Goal: Transaction & Acquisition: Purchase product/service

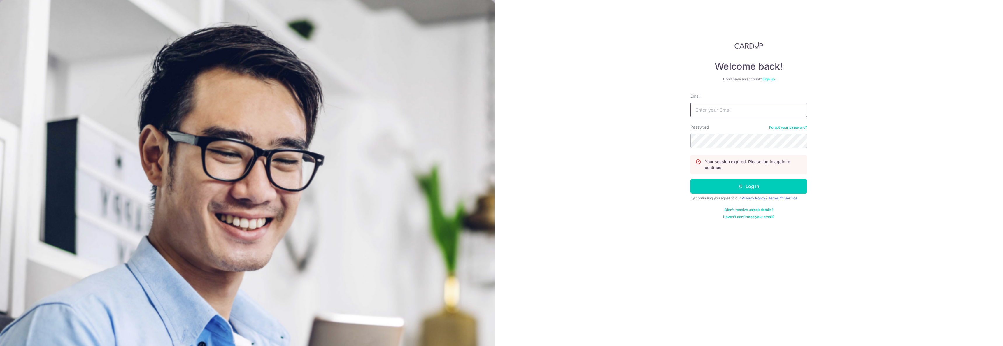
click at [721, 110] on input "Email" at bounding box center [749, 110] width 117 height 15
type input "admin@sinhongpoh.com"
click at [691, 179] on button "Log in" at bounding box center [749, 186] width 117 height 15
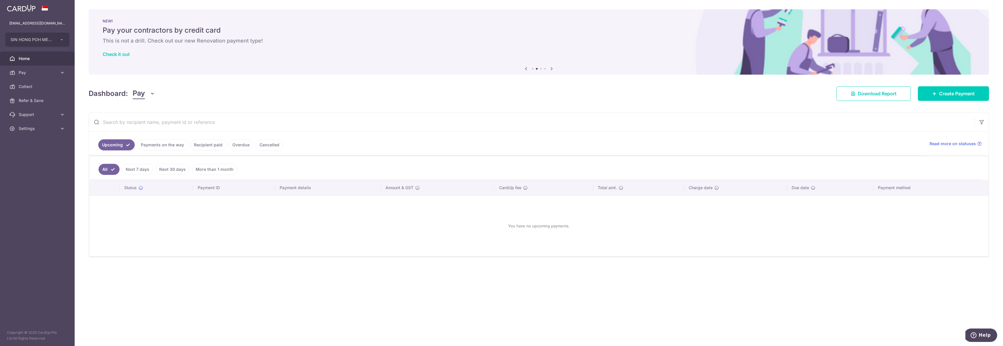
click at [159, 148] on link "Payments on the way" at bounding box center [162, 144] width 51 height 11
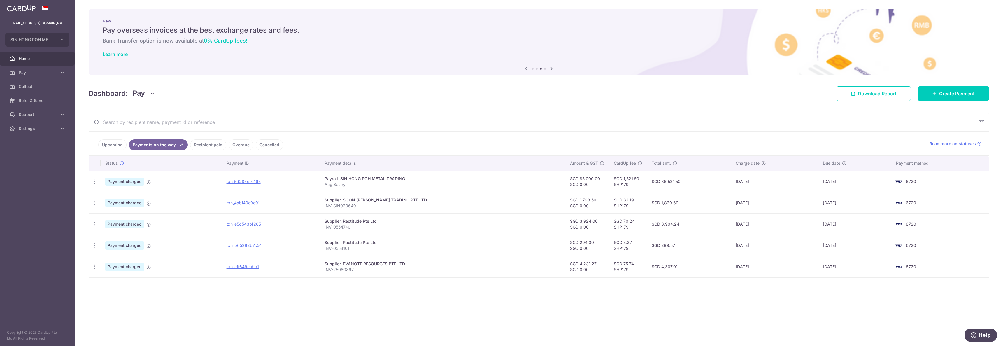
click at [206, 147] on link "Recipient paid" at bounding box center [208, 144] width 36 height 11
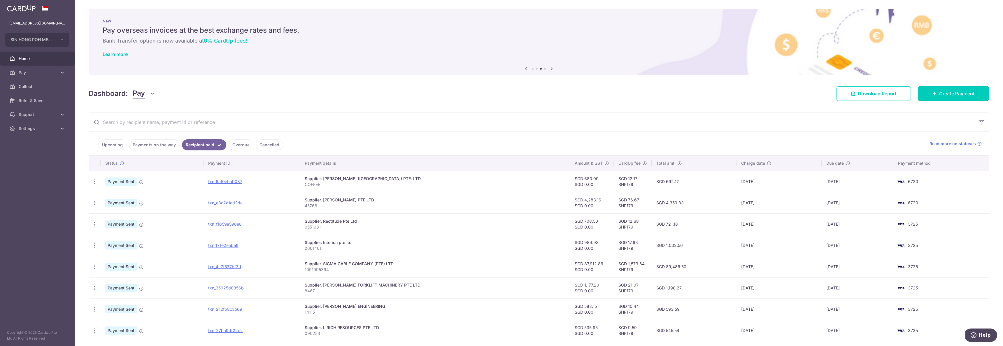
click at [162, 147] on link "Payments on the way" at bounding box center [154, 144] width 51 height 11
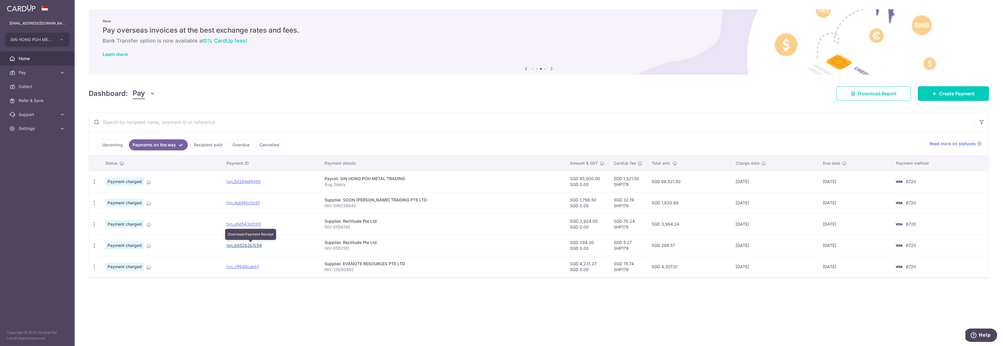
click at [258, 244] on link "txn_b65282b7c54" at bounding box center [244, 245] width 35 height 5
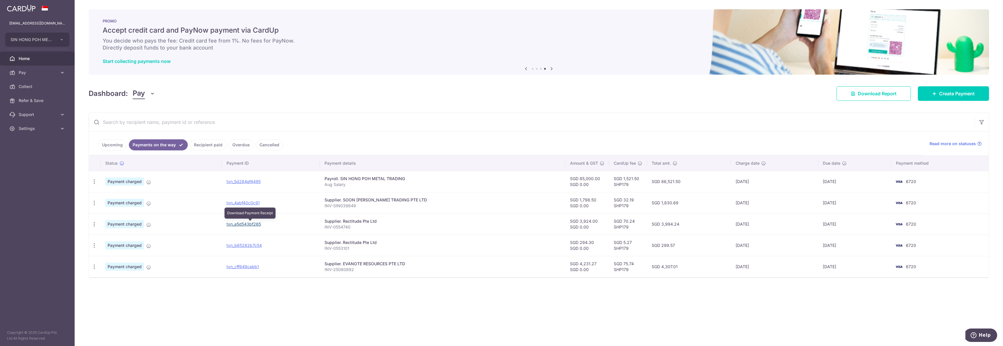
click at [251, 225] on link "txn_e5d543bf265" at bounding box center [244, 224] width 34 height 5
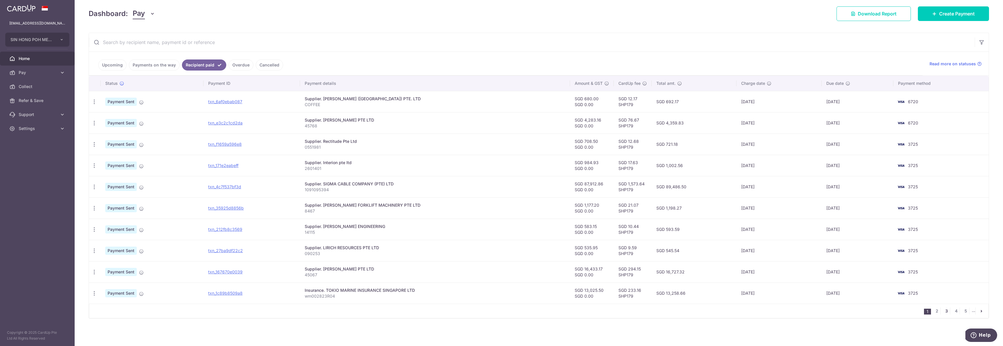
click at [946, 311] on link "3" at bounding box center [946, 311] width 7 height 7
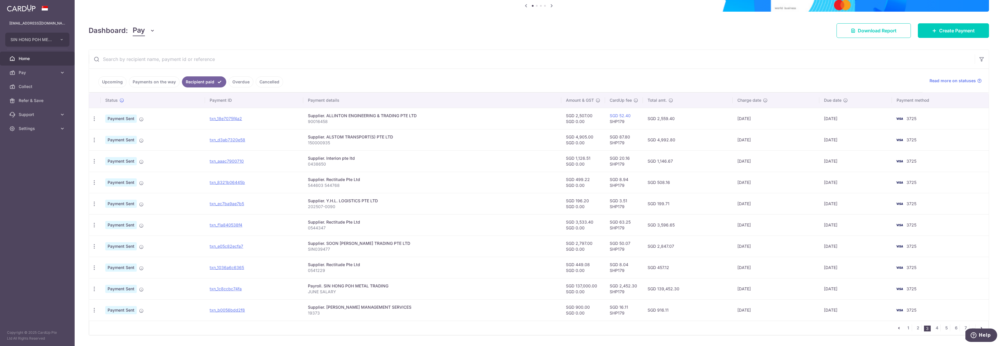
scroll to position [80, 0]
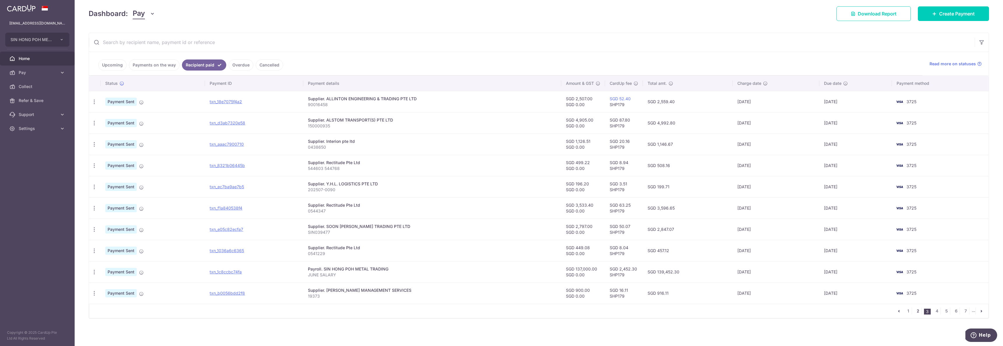
click at [915, 309] on link "2" at bounding box center [918, 311] width 7 height 7
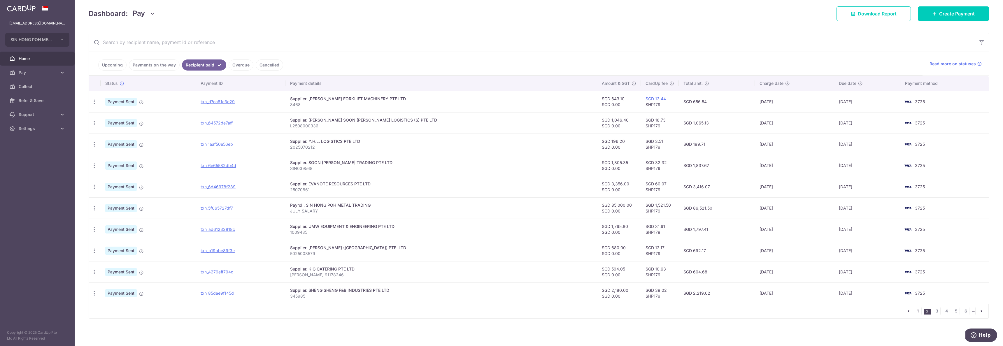
click at [915, 311] on link "1" at bounding box center [918, 311] width 7 height 7
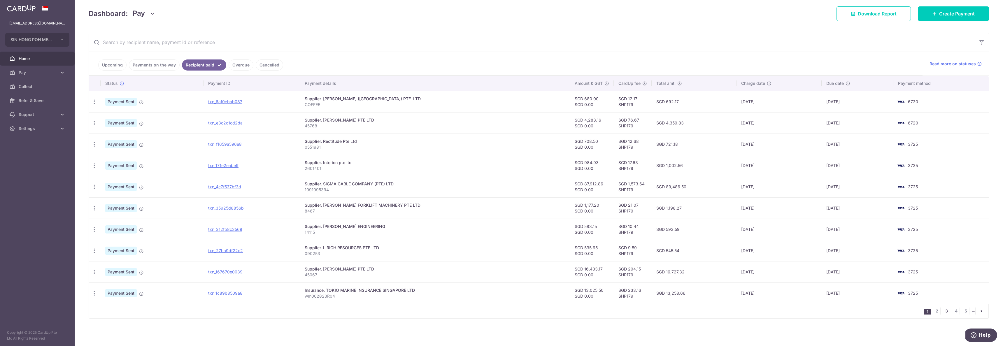
click at [945, 311] on link "3" at bounding box center [946, 311] width 7 height 7
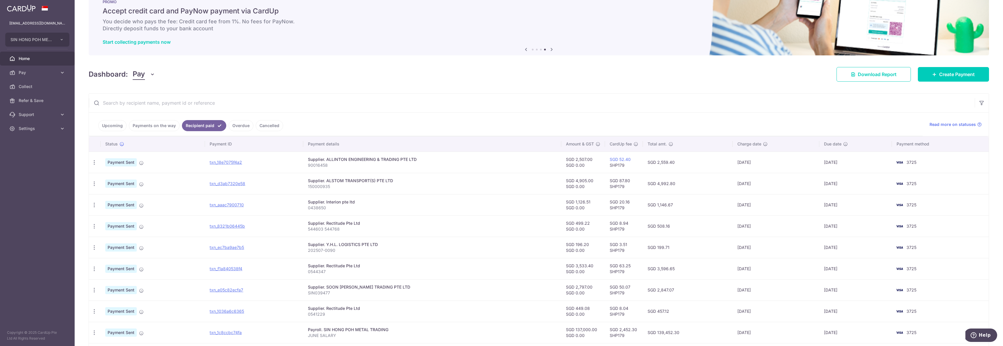
scroll to position [0, 0]
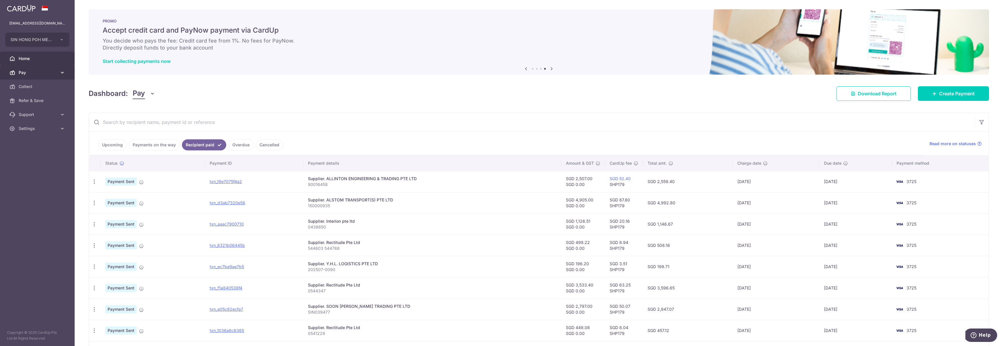
click at [30, 76] on link "Pay" at bounding box center [37, 73] width 75 height 14
click at [41, 74] on span "Pay" at bounding box center [38, 73] width 38 height 6
click at [40, 75] on span "Pay" at bounding box center [38, 73] width 38 height 6
click at [35, 85] on span "Payments" at bounding box center [38, 87] width 38 height 6
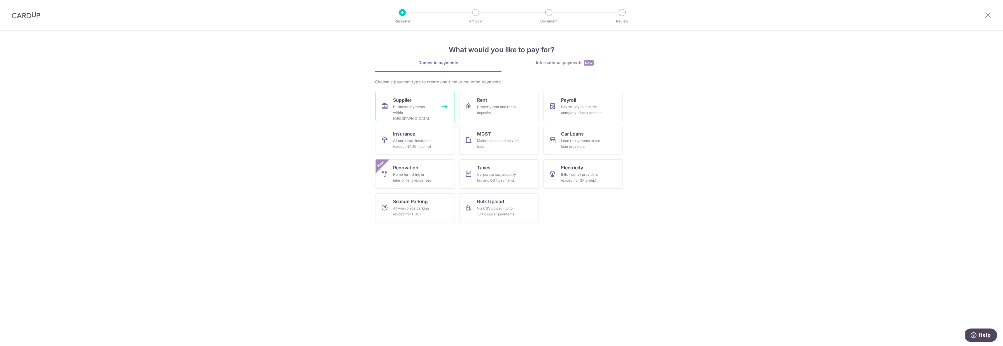
click at [402, 99] on span "Supplier" at bounding box center [402, 100] width 18 height 7
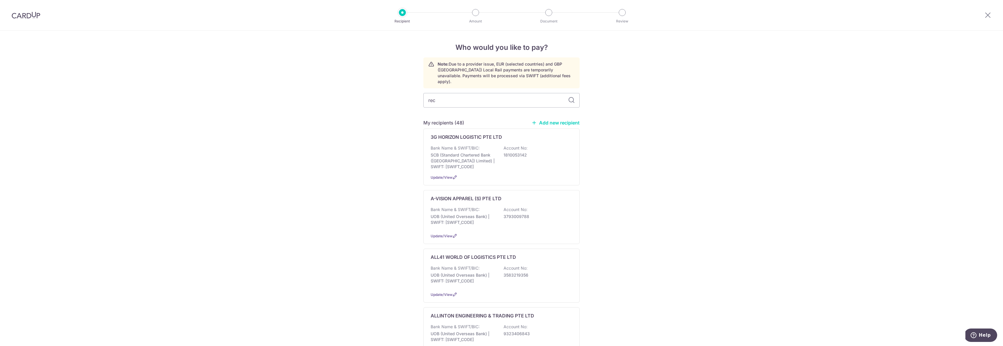
type input "rect"
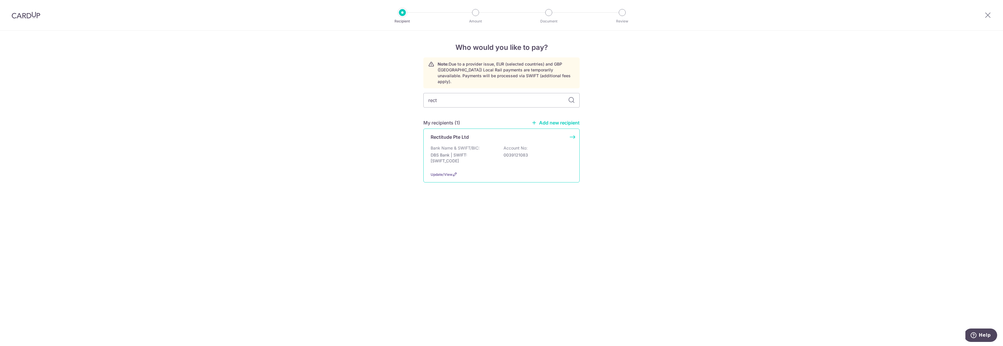
click at [464, 160] on div "Bank Name & SWIFT/BIC: DBS Bank | SWIFT: DBSSSGSGXXX Account No: 0039121083" at bounding box center [502, 156] width 142 height 22
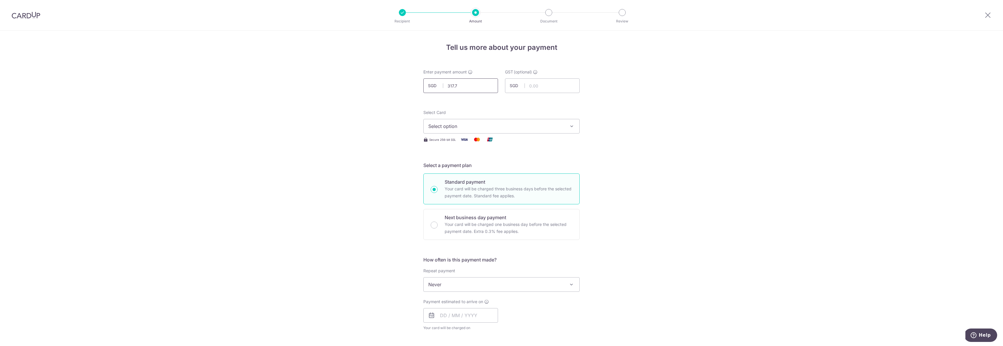
type input "317.74"
click link "**** 6720" at bounding box center [502, 182] width 156 height 14
type input "[DATE]"
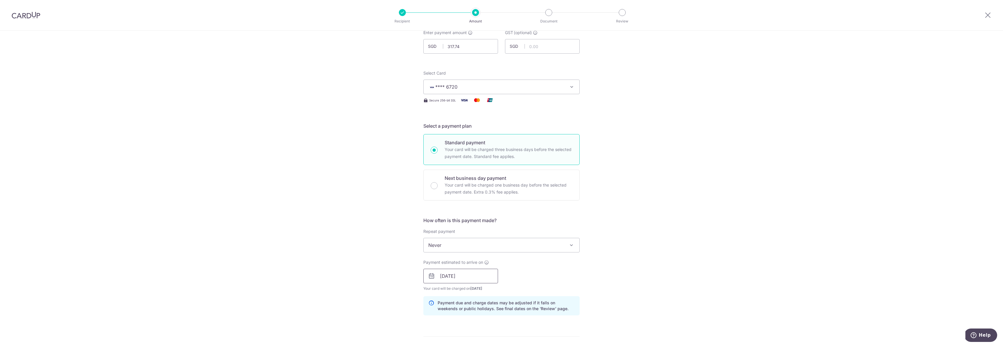
scroll to position [172, 0]
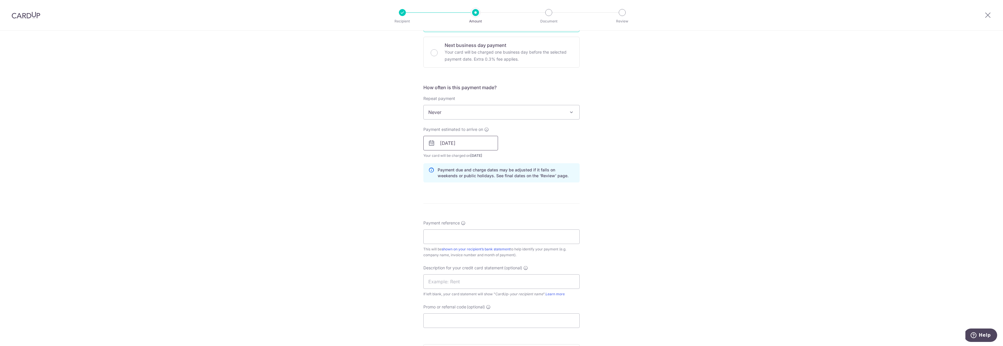
click at [481, 146] on input "[DATE]" at bounding box center [460, 143] width 75 height 15
click at [582, 141] on div "Tell us more about your payment Enter payment amount SGD 317.74 317.74 GST (opt…" at bounding box center [501, 153] width 1003 height 591
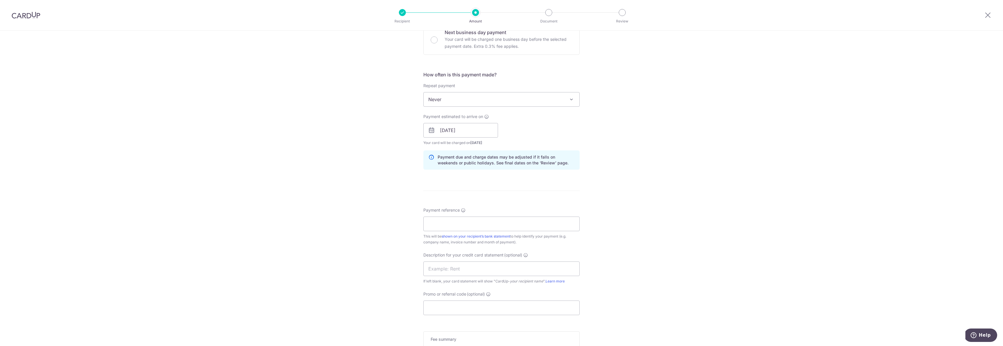
scroll to position [185, 0]
click at [444, 225] on input "Payment reference" at bounding box center [501, 223] width 156 height 15
type input "I"
type input "i"
type input "INV-0550400"
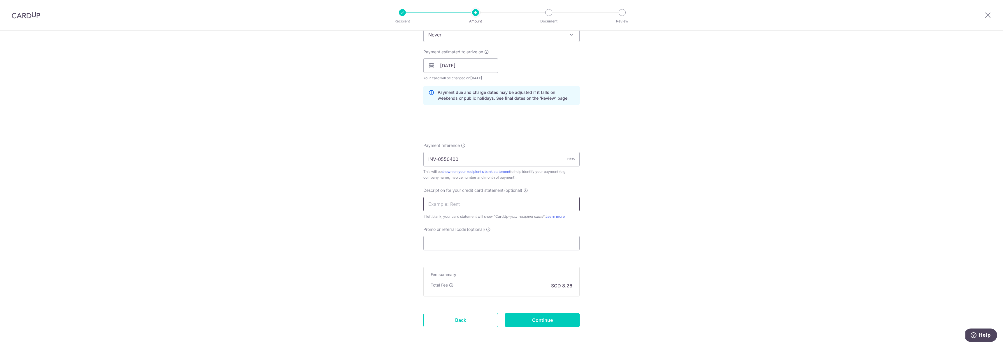
scroll to position [257, 0]
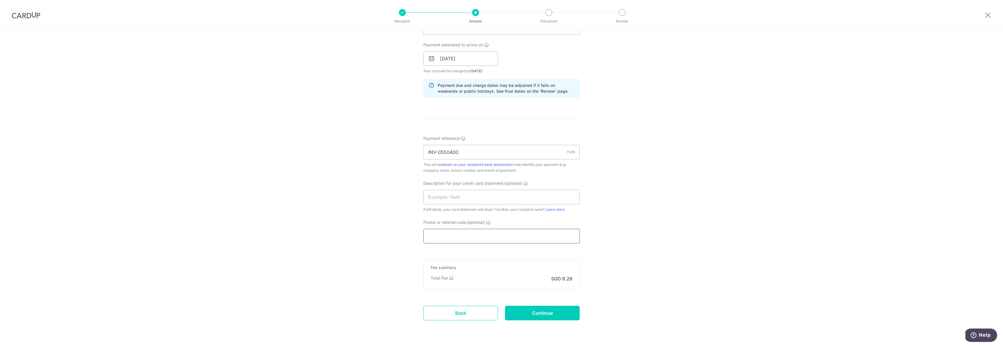
click at [456, 238] on input "Promo or referral code (optional)" at bounding box center [501, 236] width 156 height 15
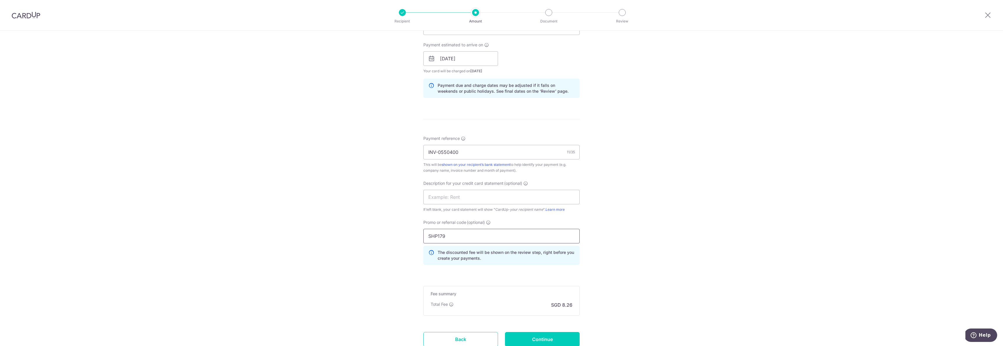
type input "SHP179"
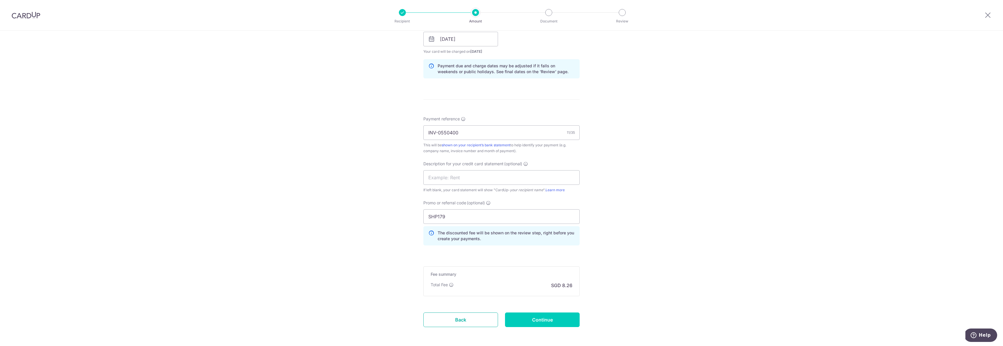
scroll to position [301, 0]
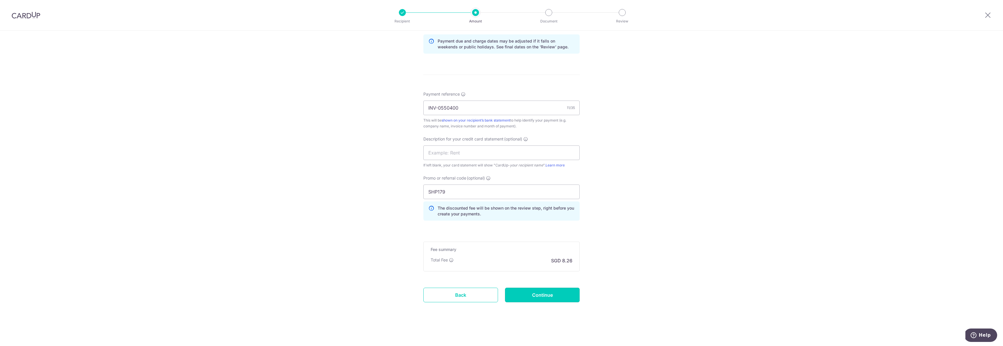
click at [539, 301] on input "Continue" at bounding box center [542, 295] width 75 height 15
type input "Create Schedule"
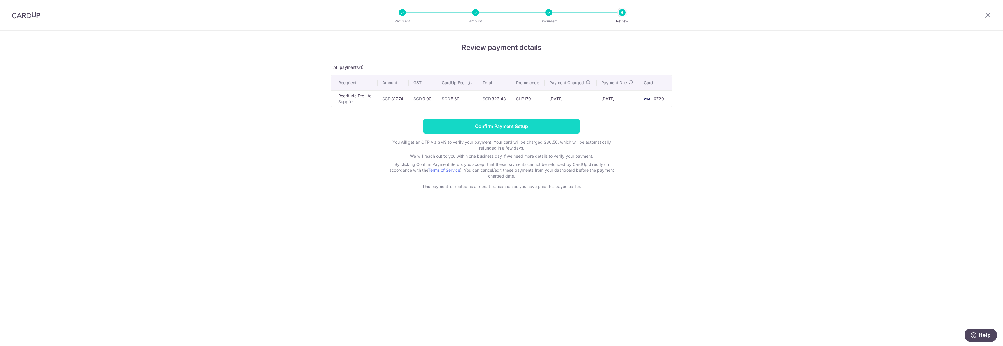
click at [545, 130] on input "Confirm Payment Setup" at bounding box center [501, 126] width 156 height 15
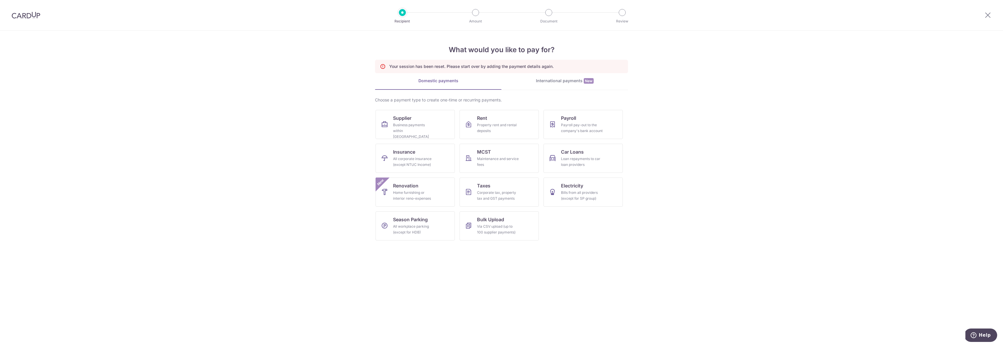
click at [35, 14] on img at bounding box center [26, 15] width 29 height 7
